Goal: Task Accomplishment & Management: Complete application form

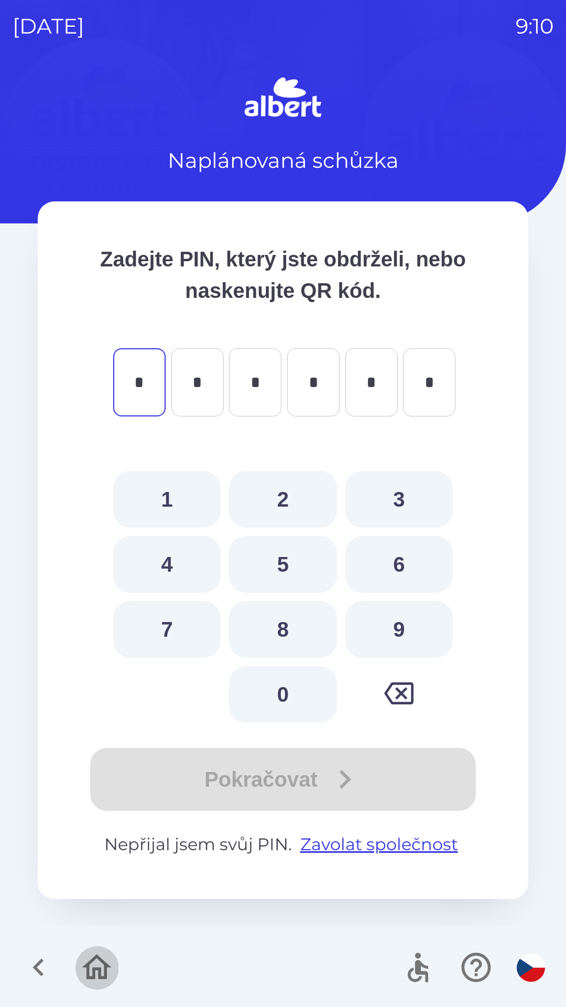
click at [105, 965] on icon "button" at bounding box center [96, 967] width 29 height 25
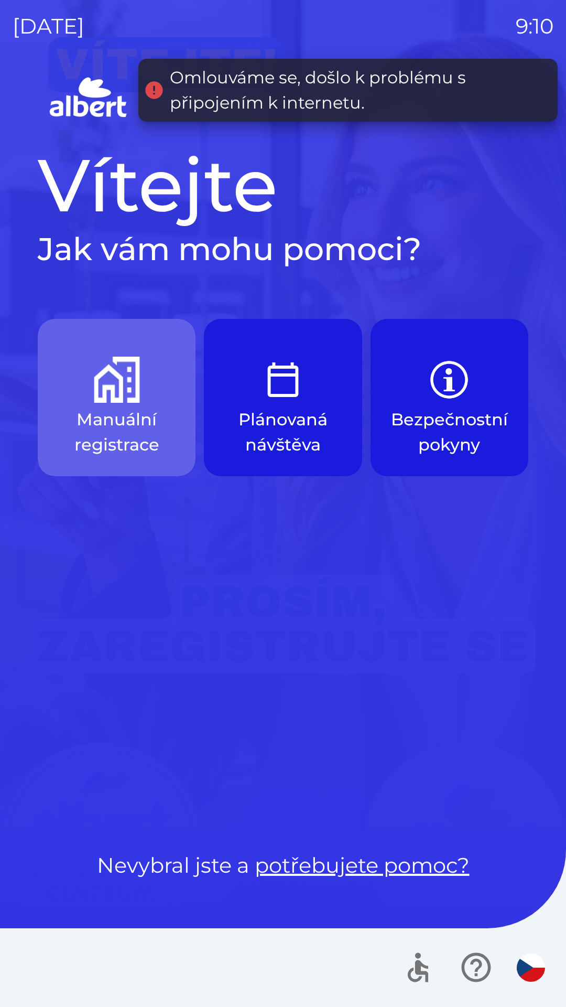
click at [118, 410] on p "Manuální registrace" at bounding box center [117, 432] width 108 height 50
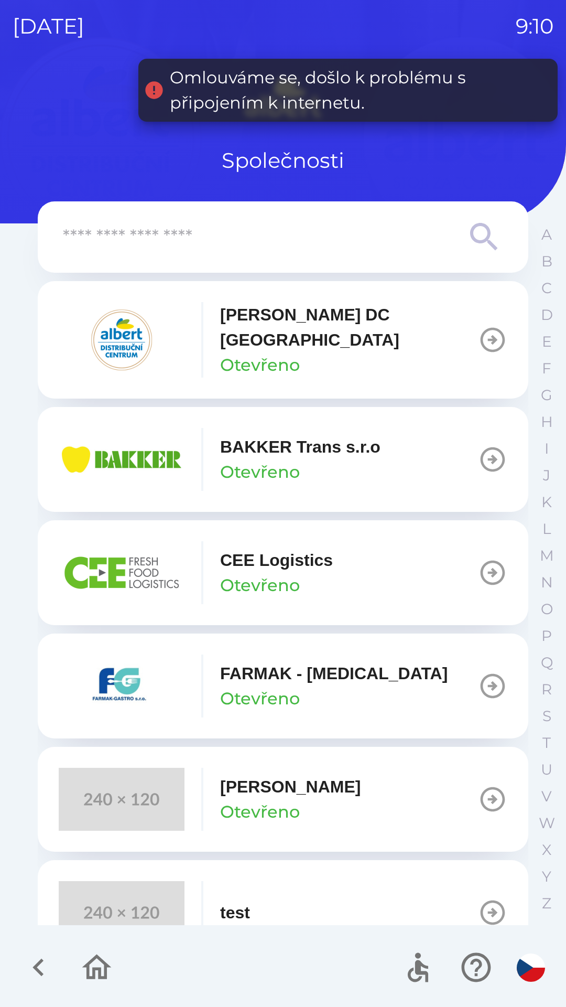
click at [152, 441] on img "button" at bounding box center [122, 459] width 126 height 63
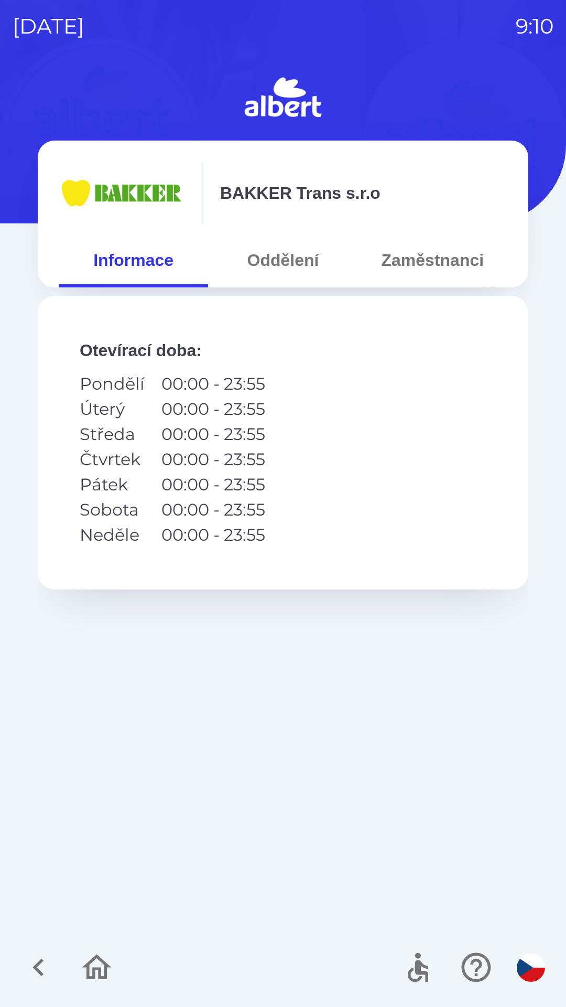
click at [295, 265] on button "Oddělení" at bounding box center [282, 260] width 149 height 38
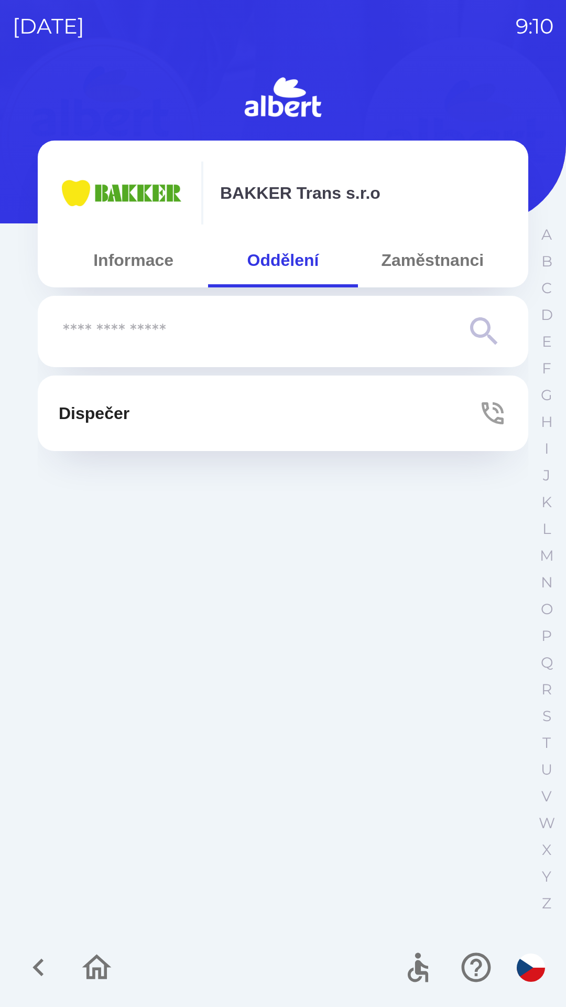
click at [158, 418] on button "Dispečer" at bounding box center [283, 414] width 491 height 76
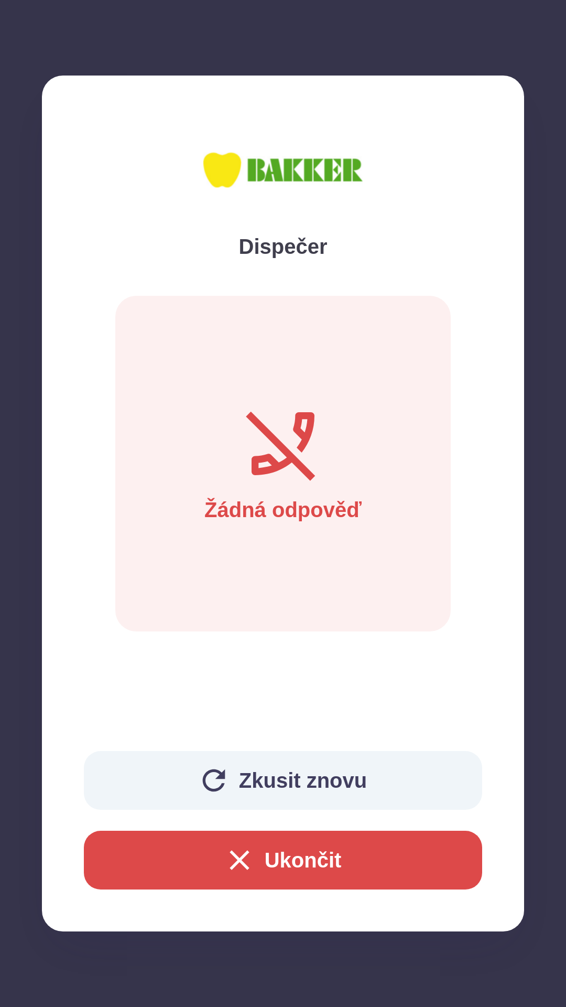
click at [322, 864] on button "Ukončit" at bounding box center [283, 860] width 399 height 59
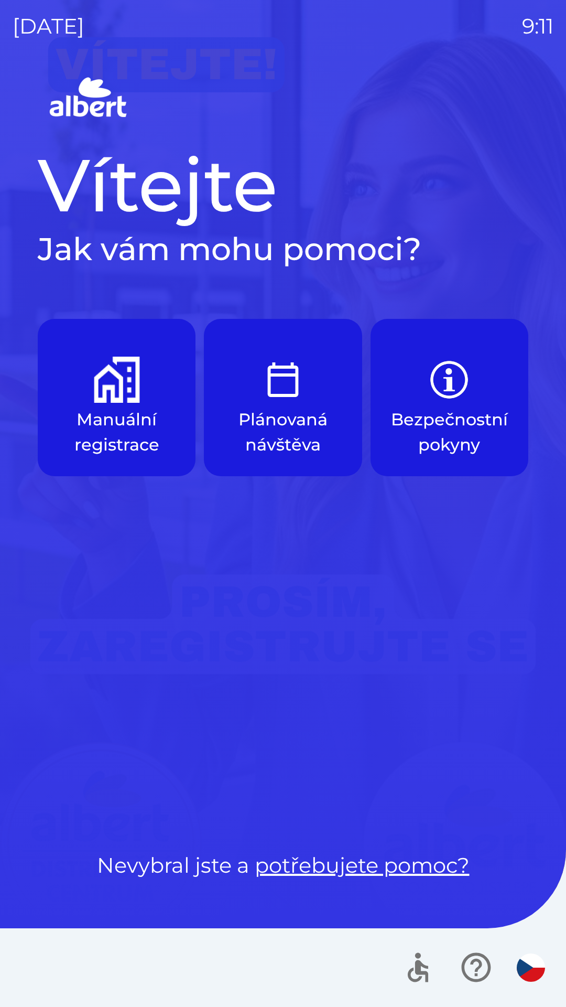
click at [128, 393] on img "button" at bounding box center [117, 380] width 46 height 46
click at [130, 405] on button "Manuální registrace" at bounding box center [117, 397] width 158 height 157
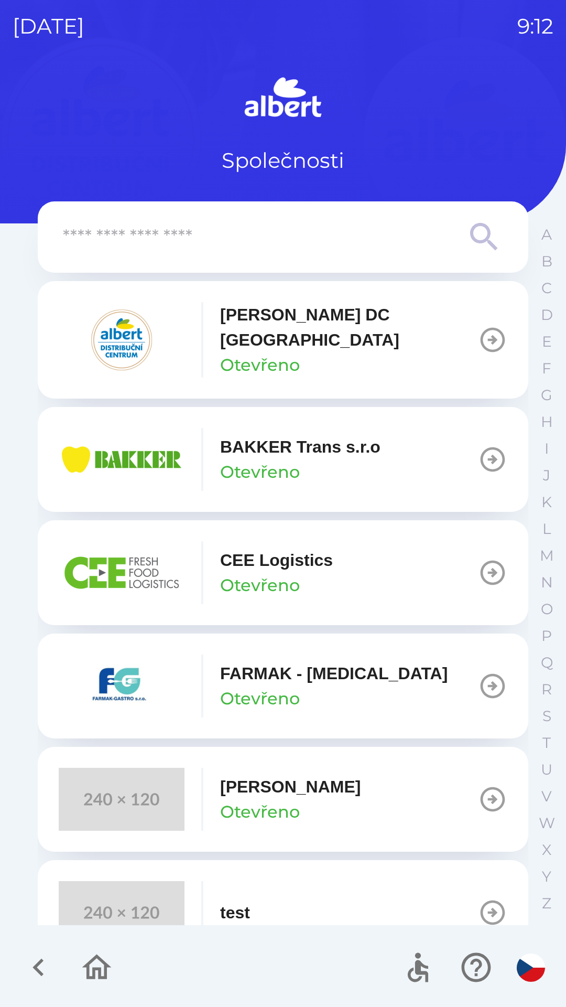
click at [140, 447] on img "button" at bounding box center [122, 459] width 126 height 63
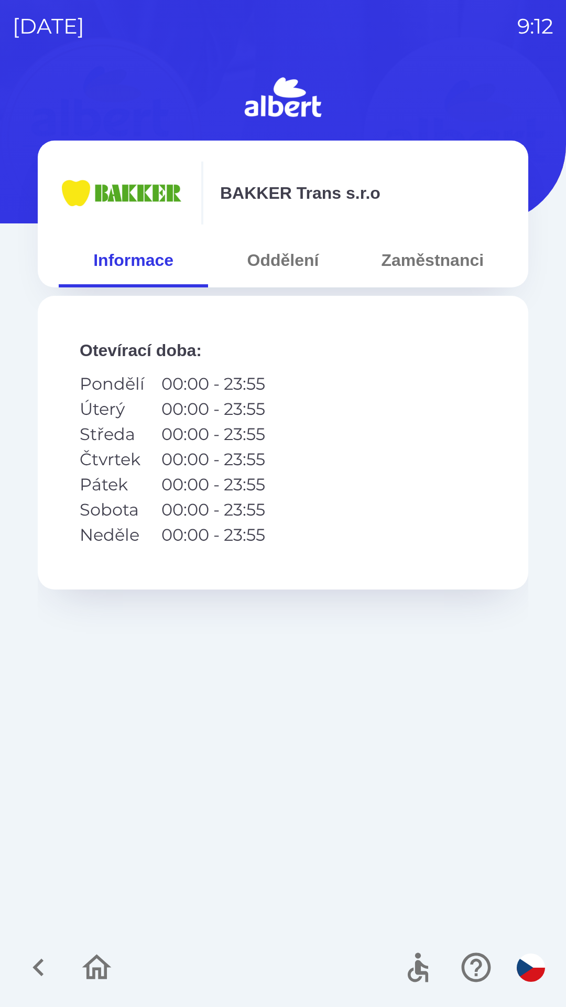
click at [296, 260] on button "Oddělení" at bounding box center [282, 260] width 149 height 38
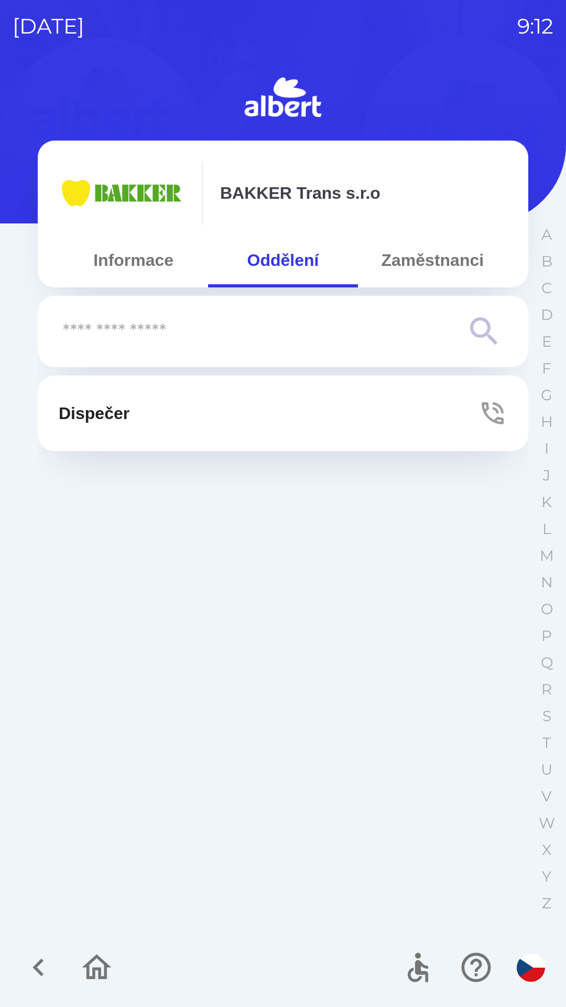
click at [146, 265] on button "Informace" at bounding box center [133, 260] width 149 height 38
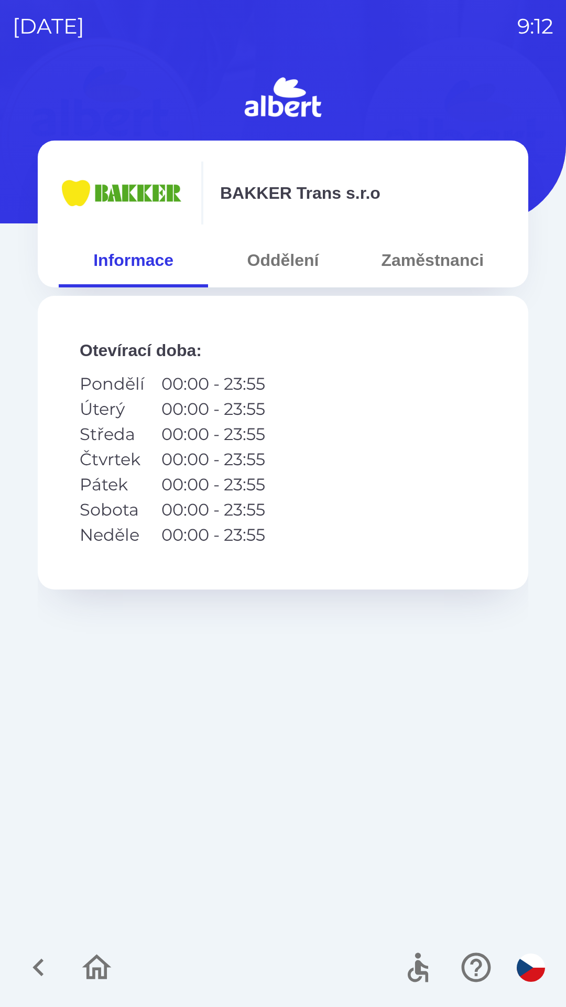
click at [418, 267] on button "Zaměstnanci" at bounding box center [432, 260] width 149 height 38
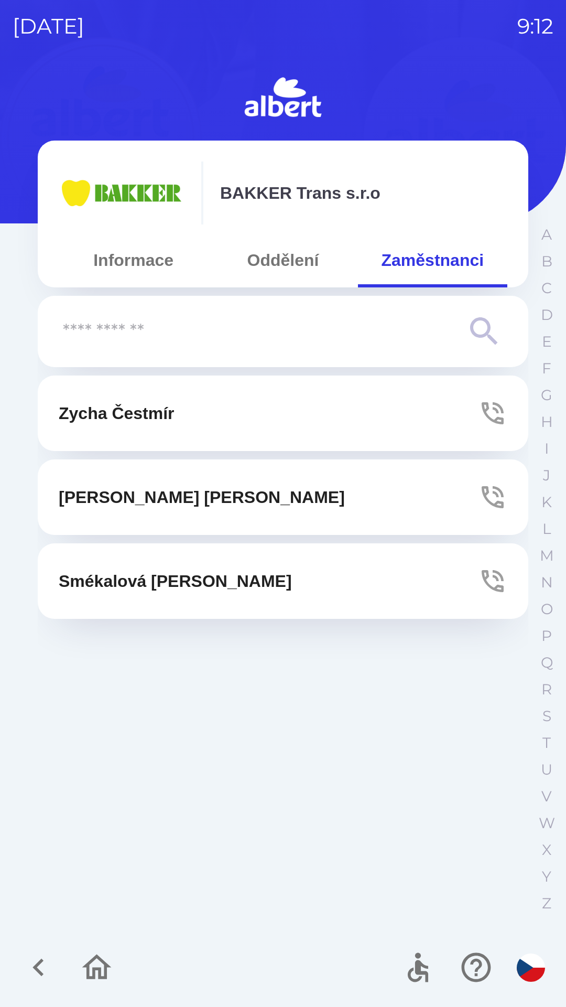
click at [169, 414] on p "[PERSON_NAME]" at bounding box center [117, 413] width 116 height 25
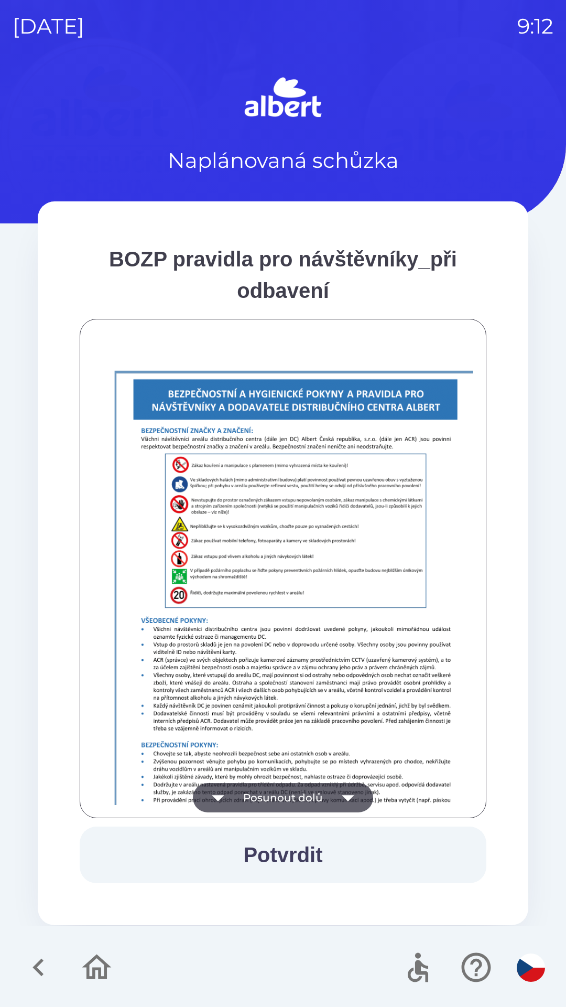
click at [343, 795] on icon "button" at bounding box center [348, 797] width 29 height 29
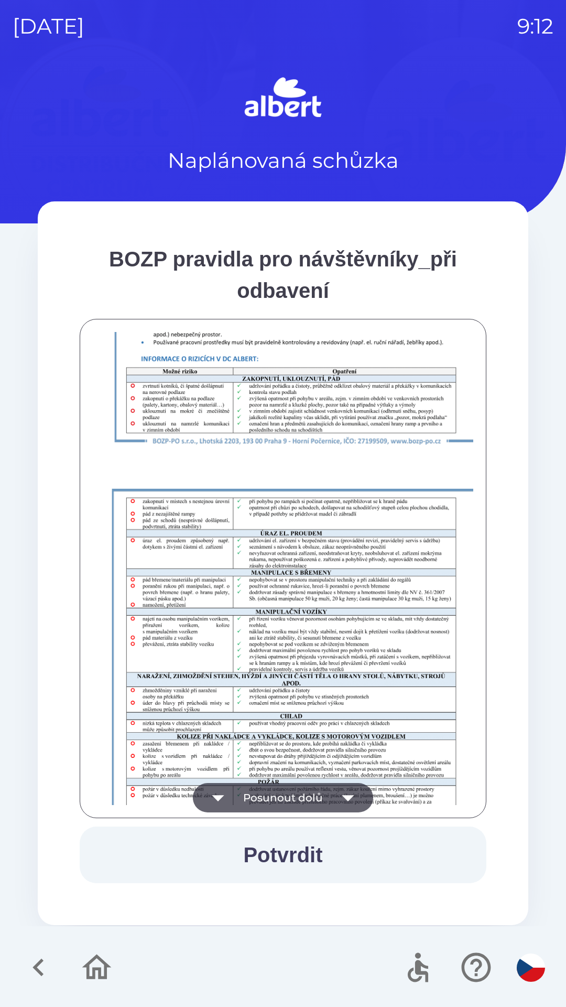
click at [350, 804] on icon "button" at bounding box center [348, 797] width 29 height 29
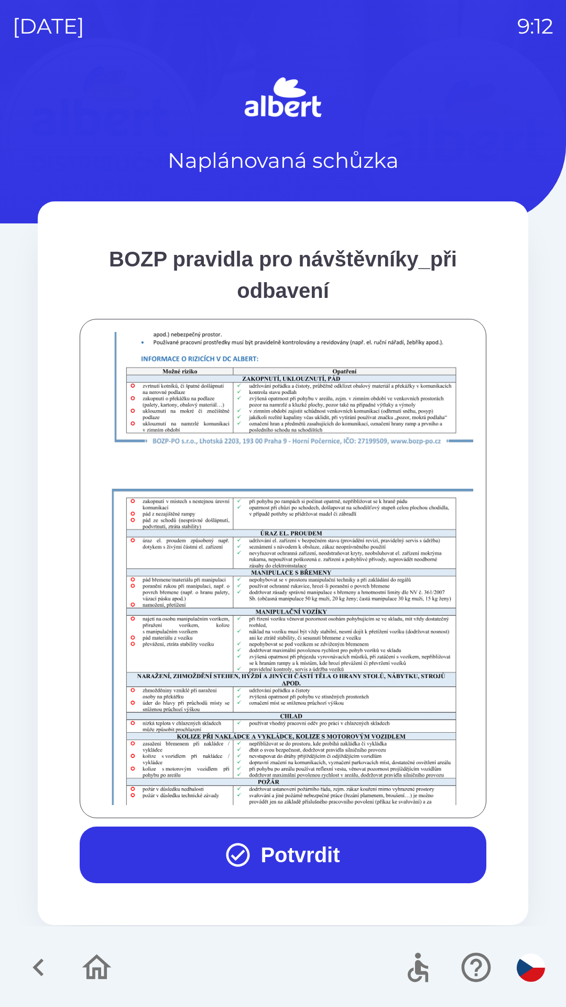
scroll to position [736, 0]
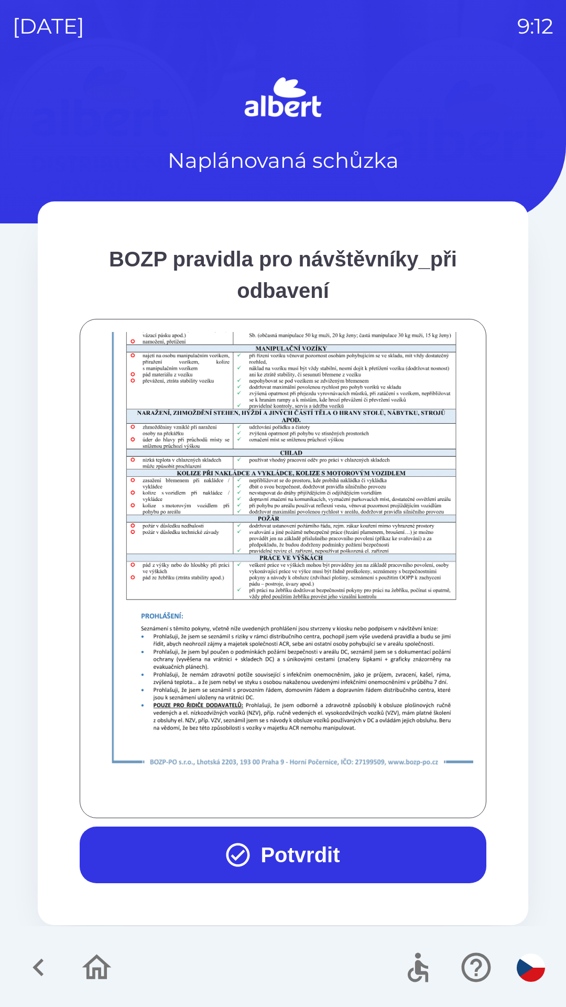
click at [329, 856] on button "Potvrdit" at bounding box center [283, 855] width 407 height 57
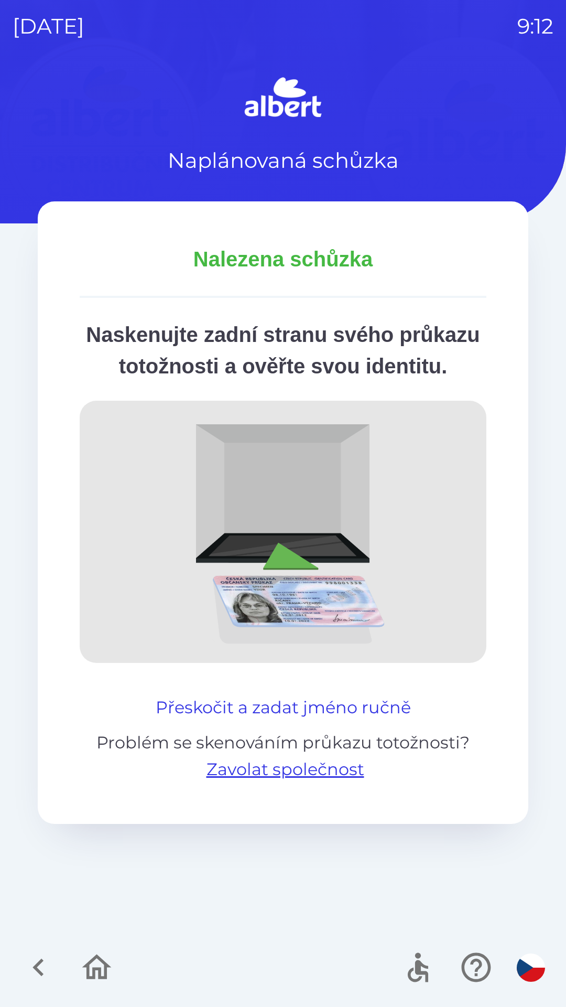
click at [374, 720] on button "Přeskočit a zadat jméno ručně" at bounding box center [284, 707] width 264 height 25
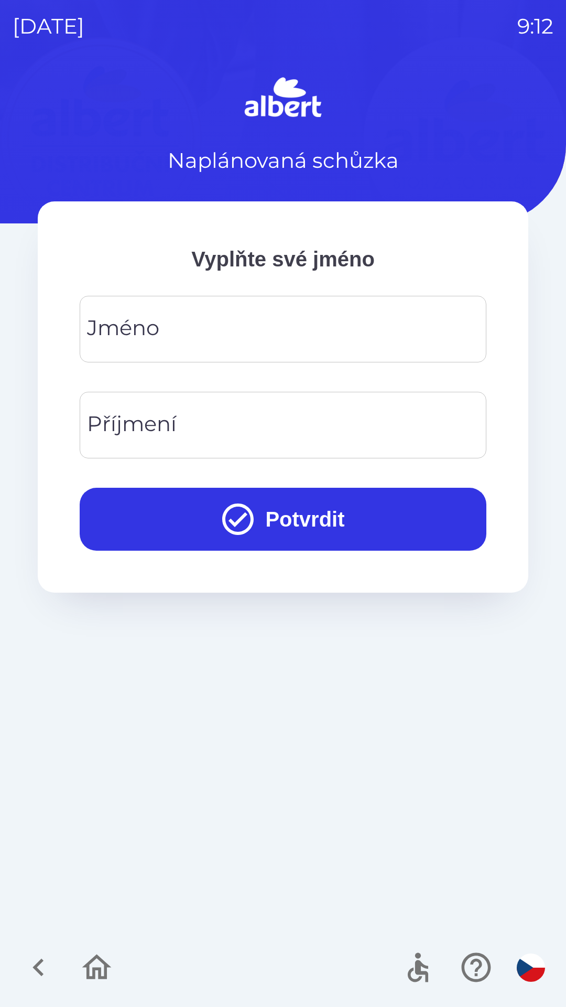
click at [199, 329] on input "Jméno" at bounding box center [283, 328] width 382 height 41
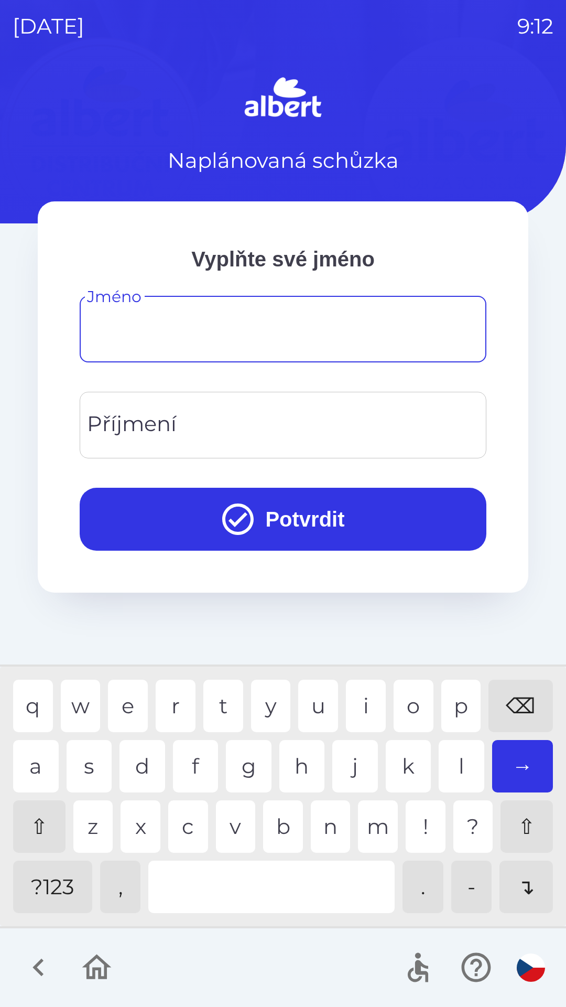
click at [224, 430] on input "Příjmení" at bounding box center [283, 424] width 382 height 41
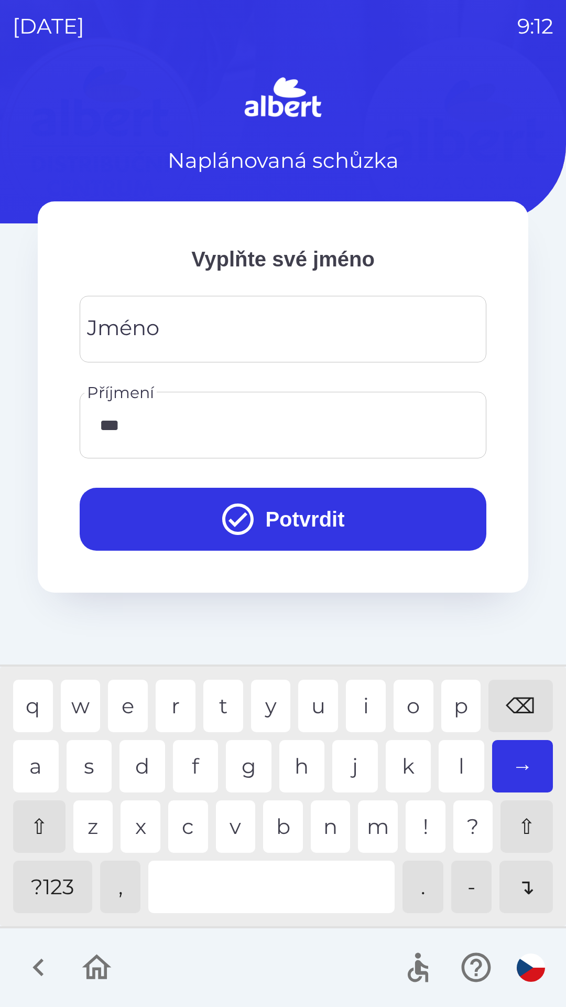
click at [322, 826] on div "n" at bounding box center [331, 826] width 40 height 52
type input "****"
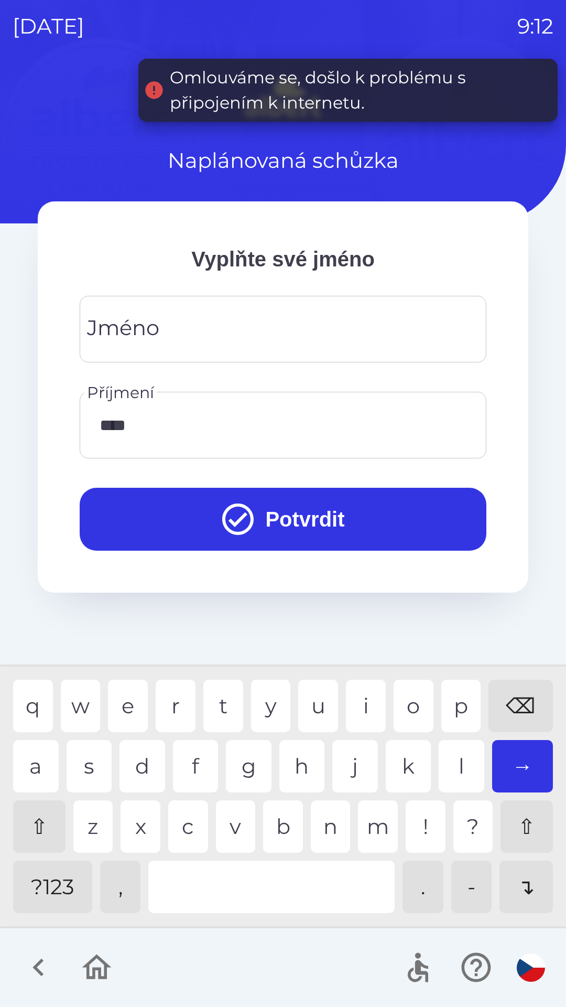
click at [321, 517] on button "Potvrdit" at bounding box center [283, 519] width 407 height 63
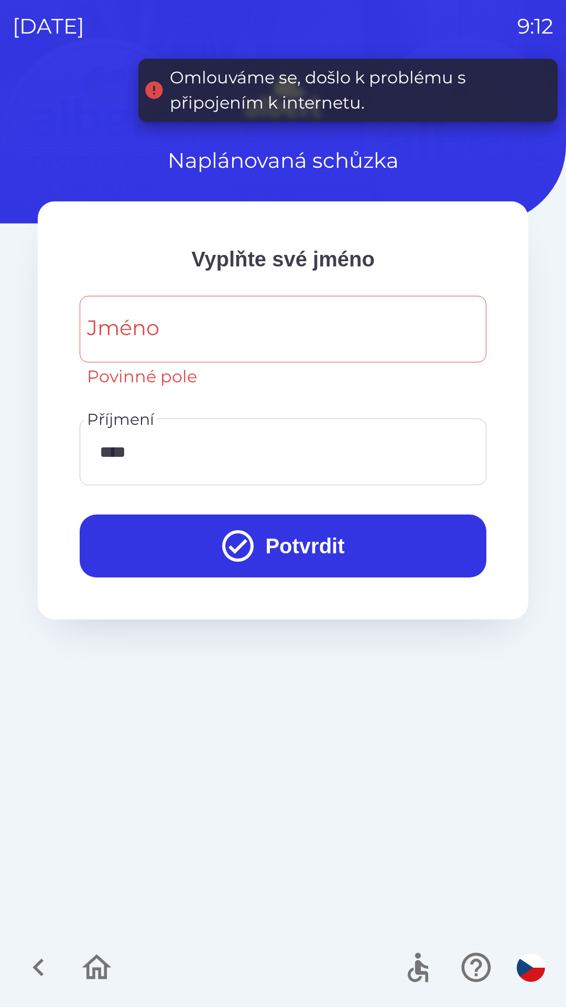
click at [222, 324] on input "Jméno" at bounding box center [283, 328] width 382 height 41
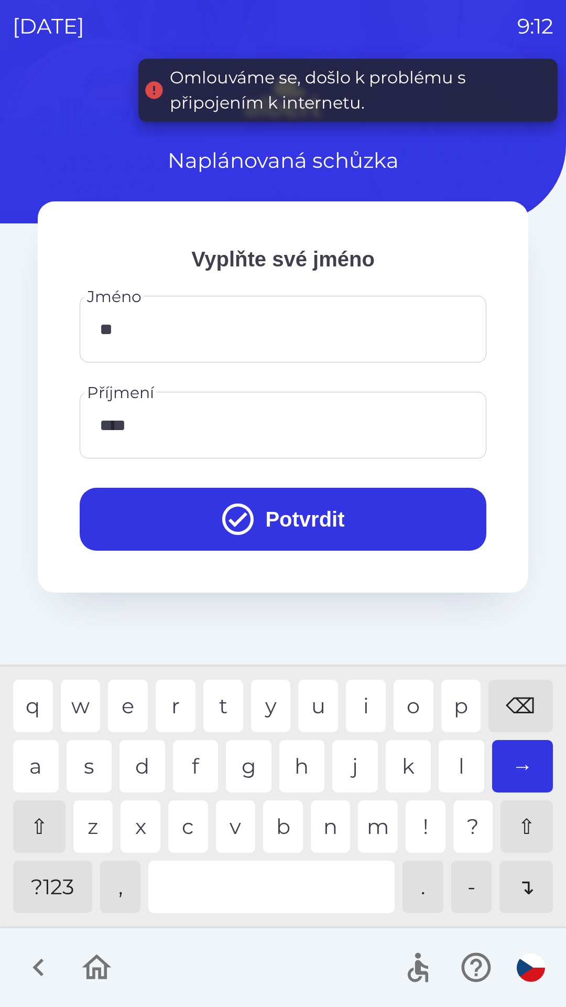
click at [416, 698] on div "o" at bounding box center [414, 706] width 40 height 52
click at [39, 769] on div "a" at bounding box center [36, 766] width 46 height 52
type input "*****"
click at [316, 513] on button "Potvrdit" at bounding box center [283, 519] width 407 height 63
